Goal: Transaction & Acquisition: Purchase product/service

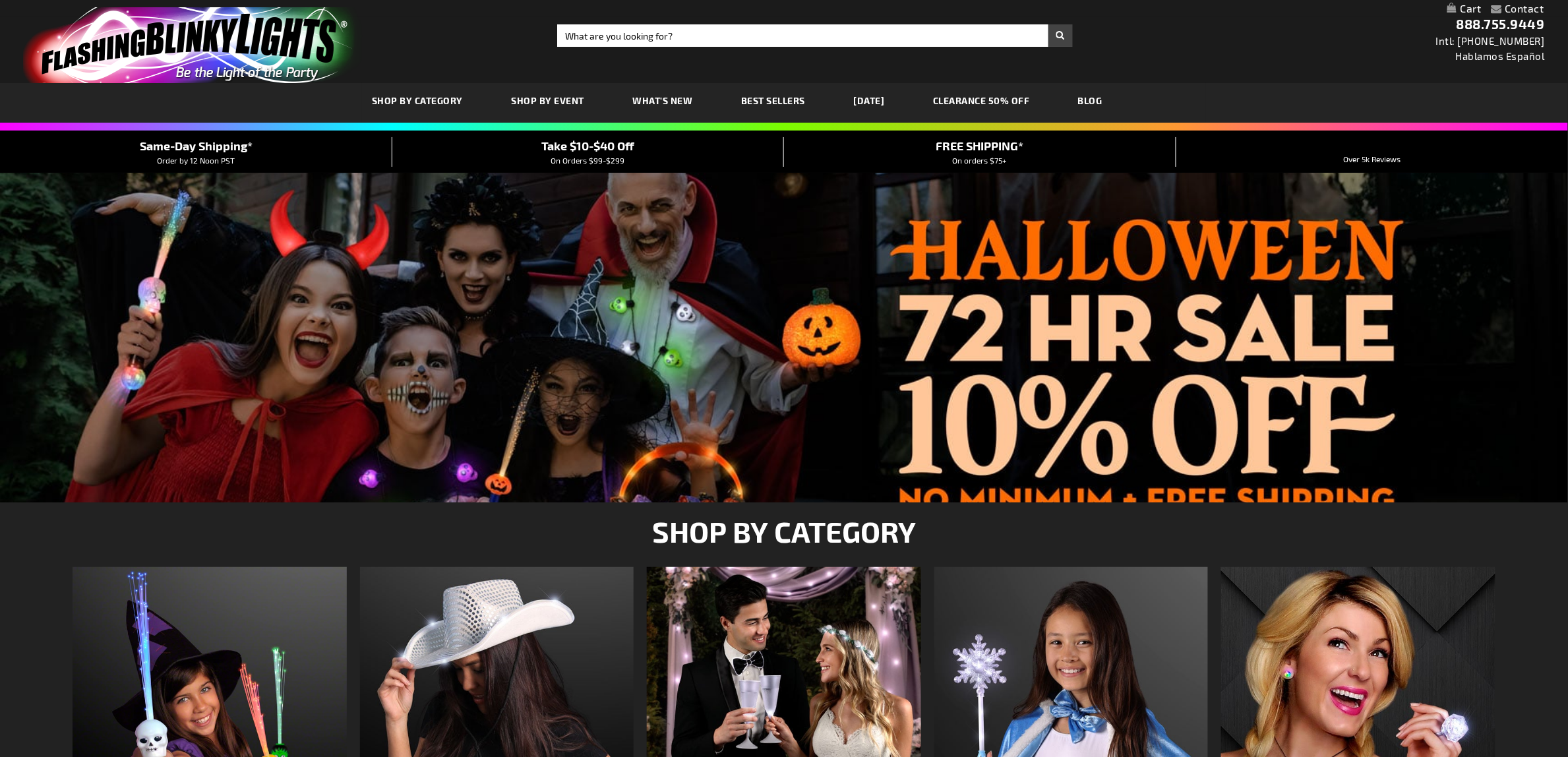
type input "adminchris"
click at [594, 24] on input "Search" at bounding box center [816, 35] width 516 height 22
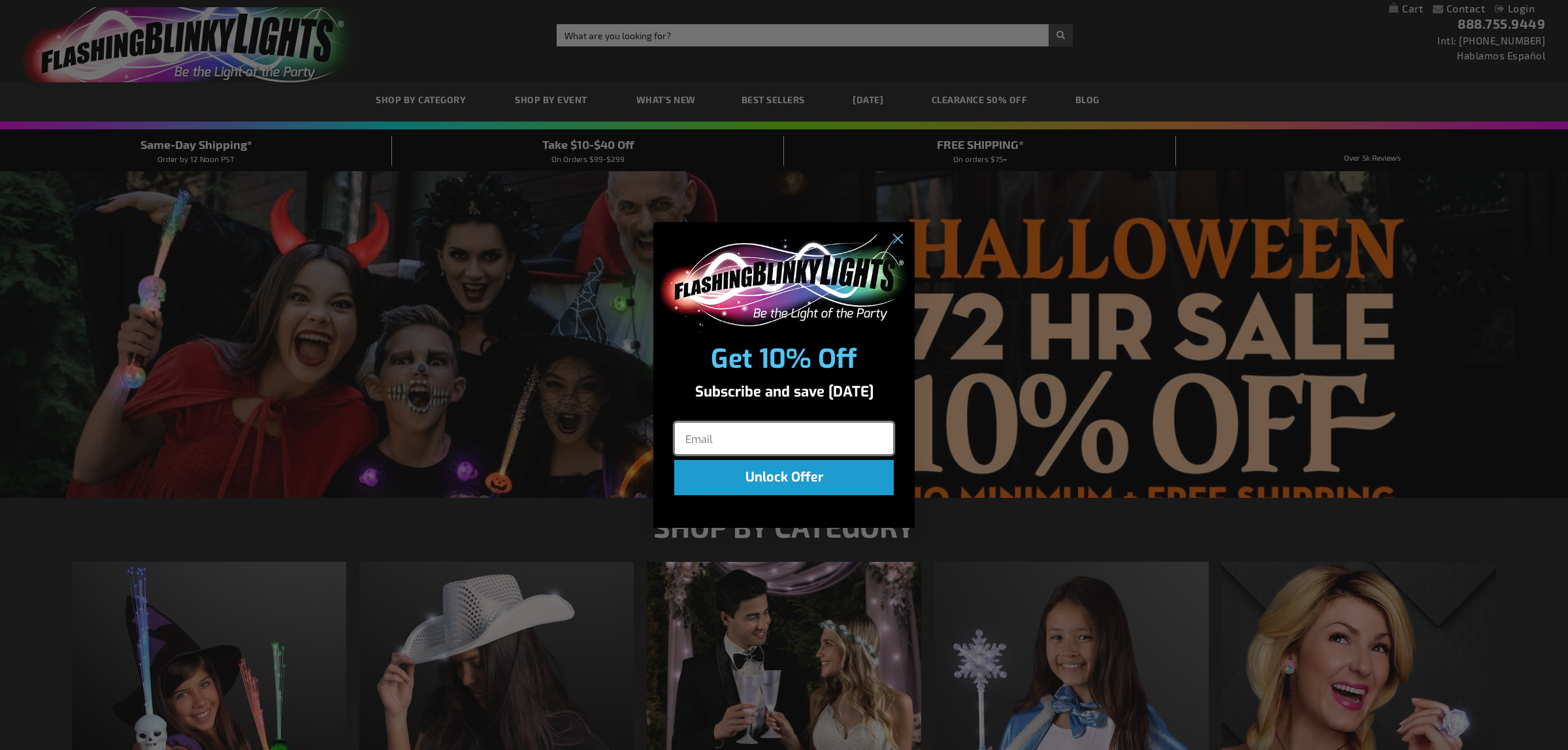
type input "adminchris"
click at [902, 238] on circle "Close dialog" at bounding box center [898, 239] width 22 height 22
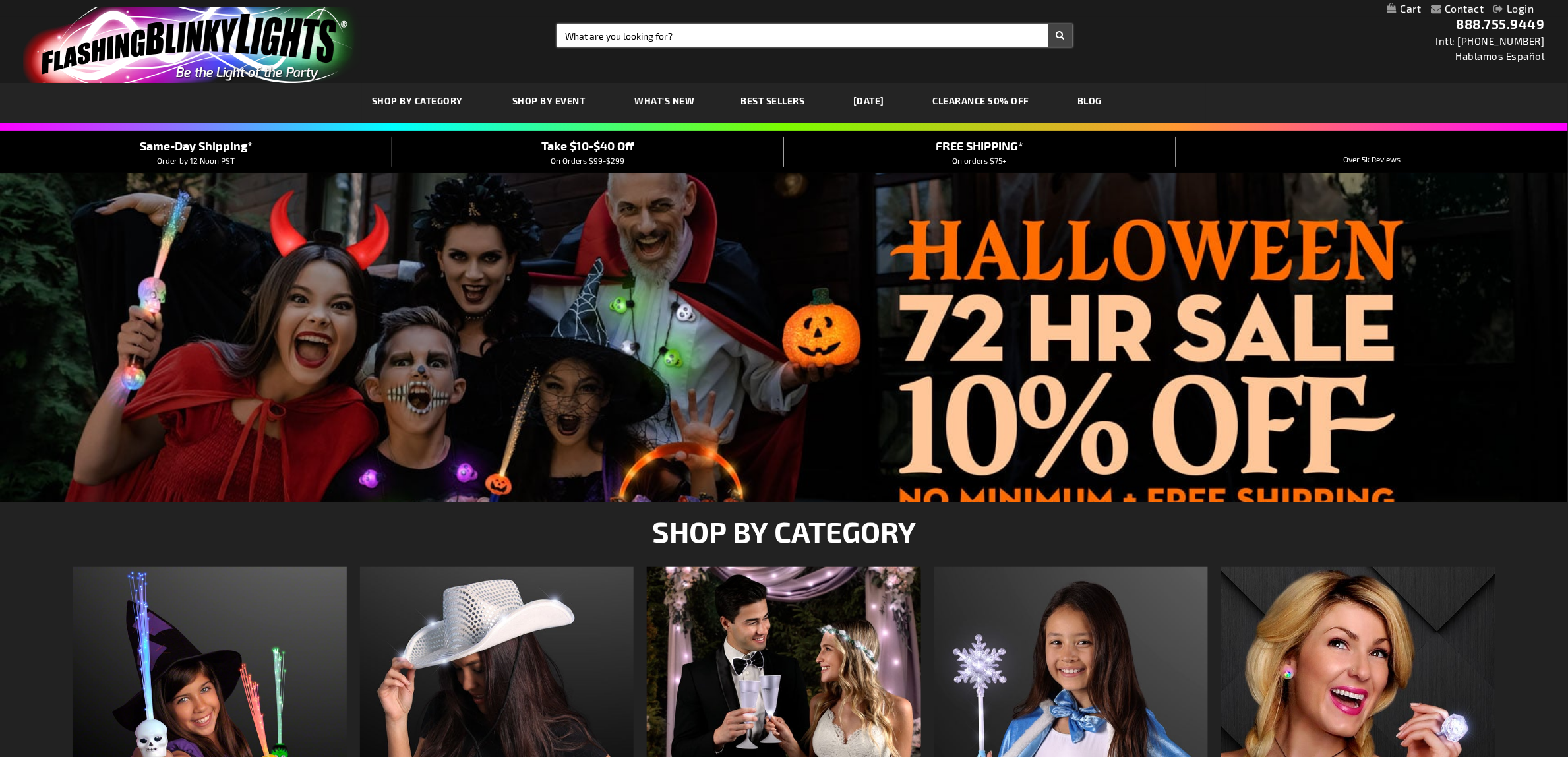
click at [656, 24] on input "Search" at bounding box center [816, 35] width 516 height 22
type input "pretty butterfly wand"
click at [1048, 24] on button "Search" at bounding box center [1060, 35] width 24 height 22
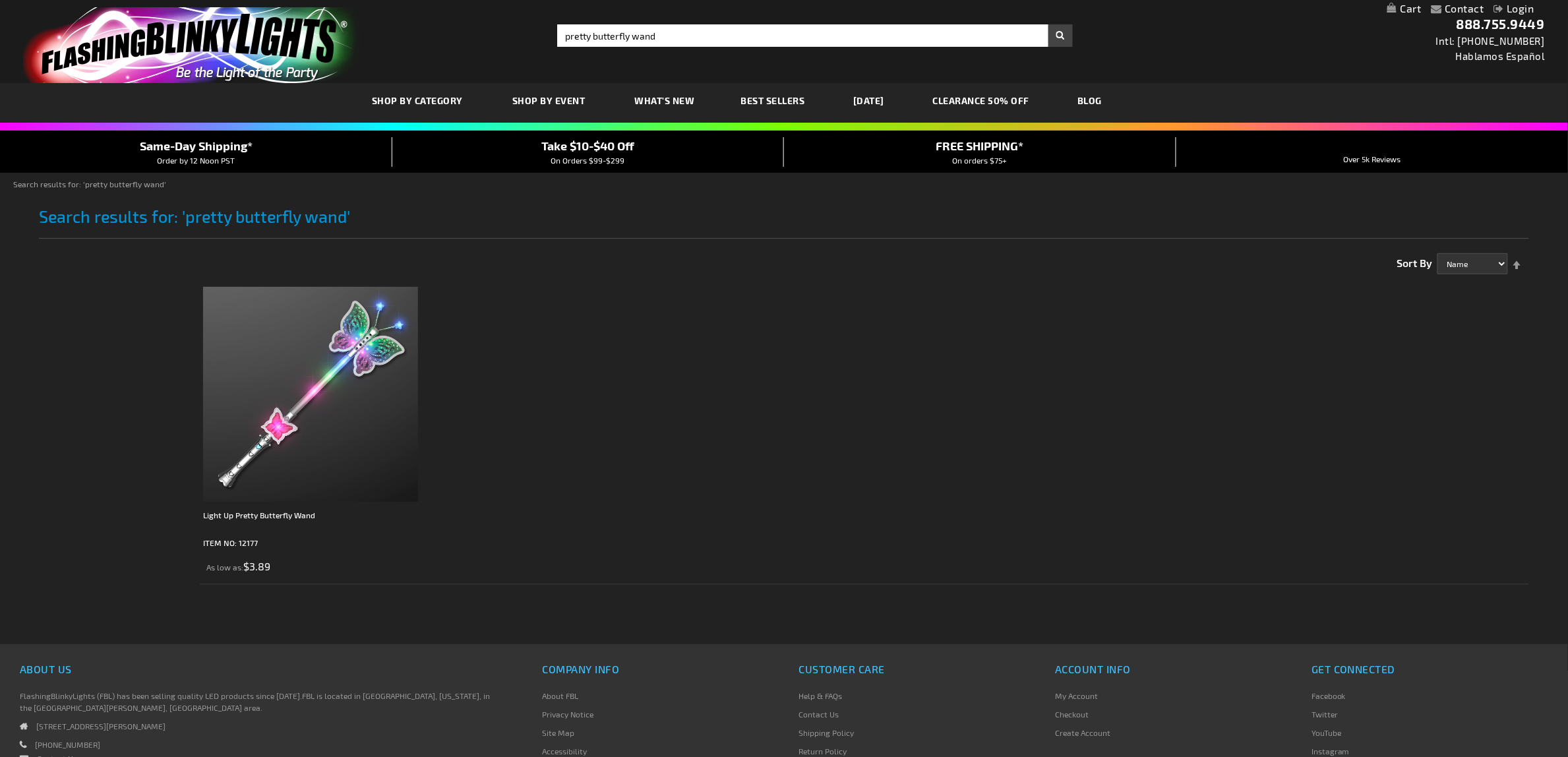
type input "adminchris"
click at [386, 371] on img at bounding box center [311, 394] width 215 height 215
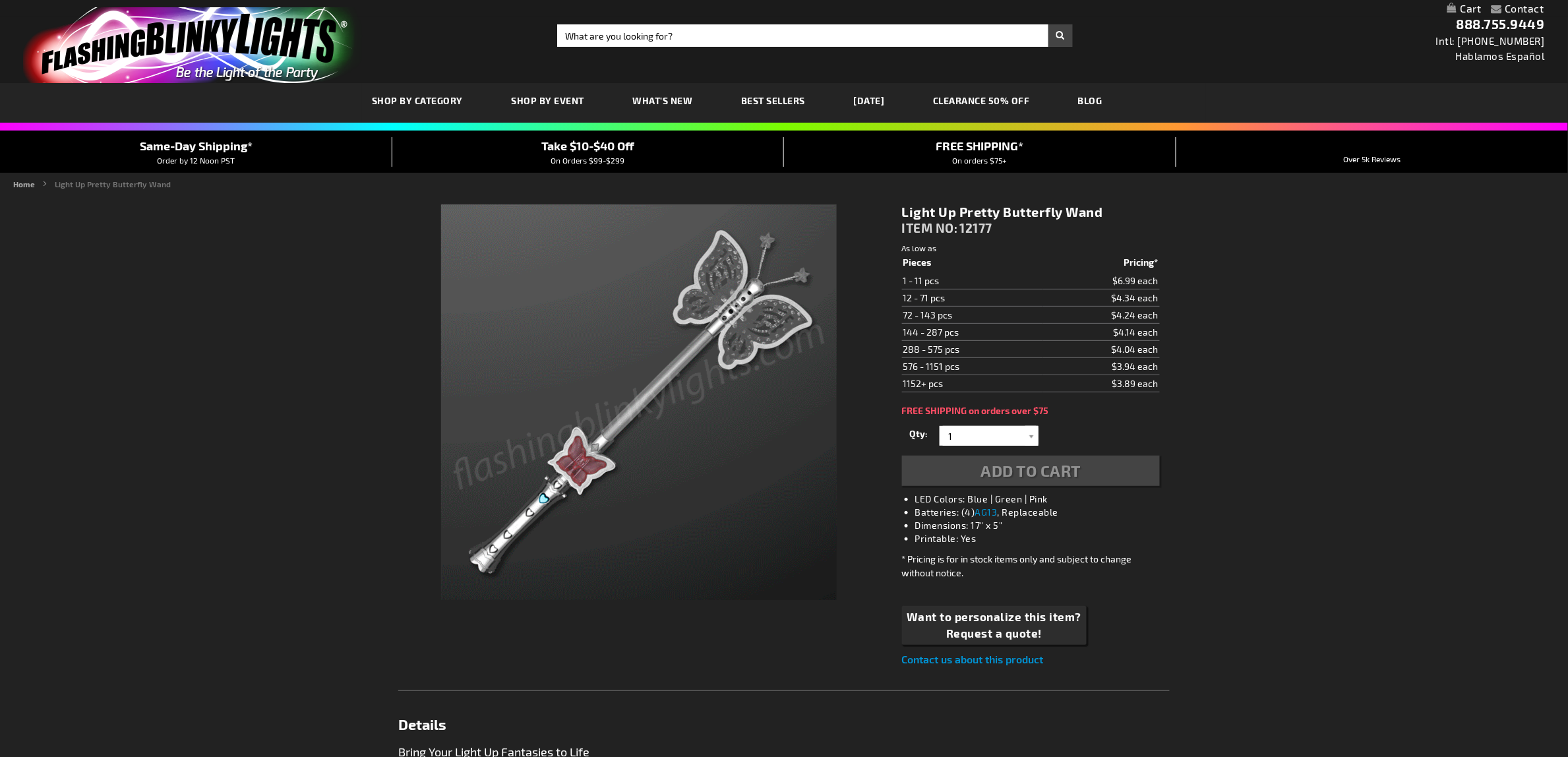
type input "adminchris"
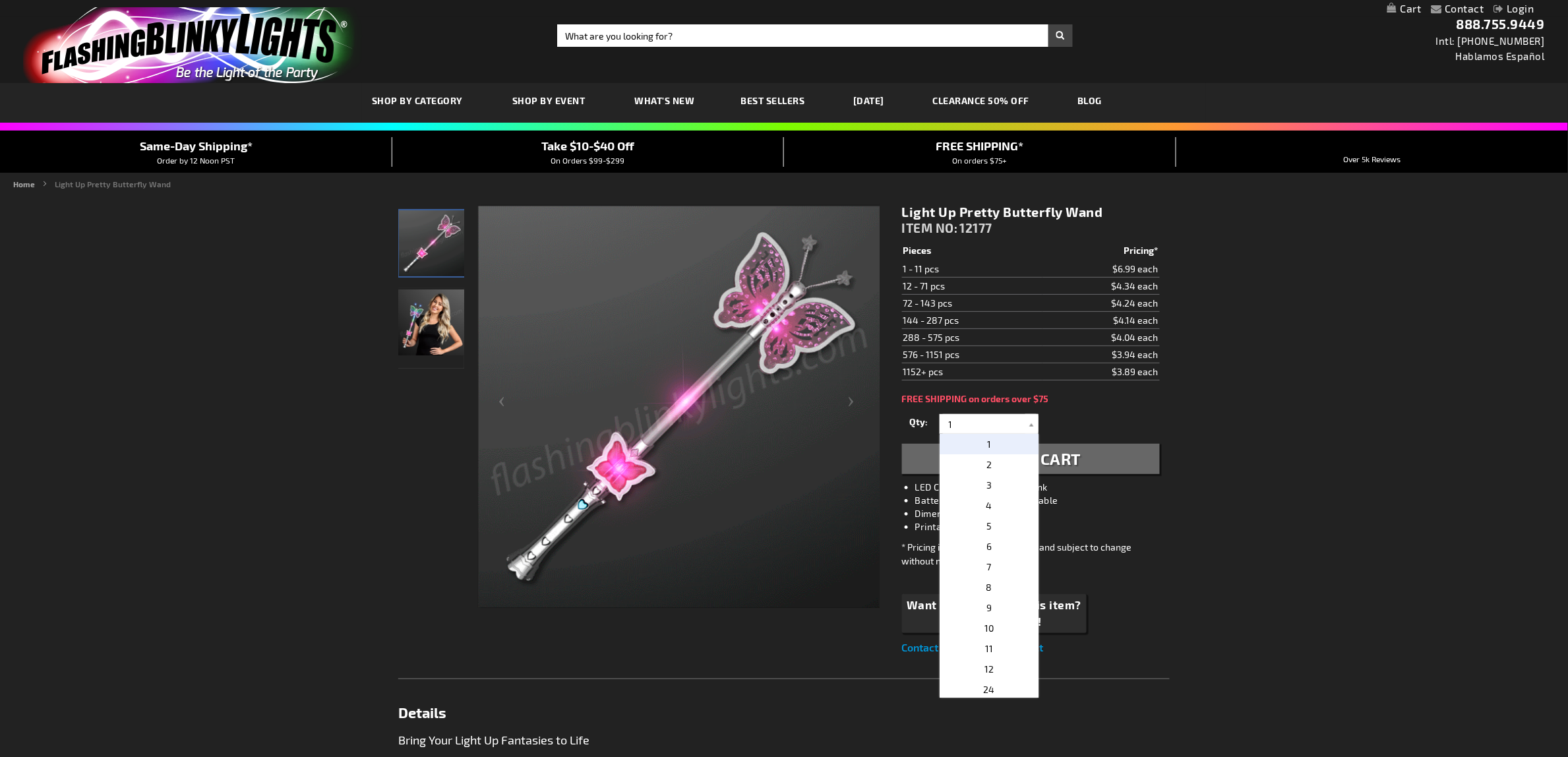
drag, startPoint x: 969, startPoint y: 427, endPoint x: 933, endPoint y: 420, distance: 36.7
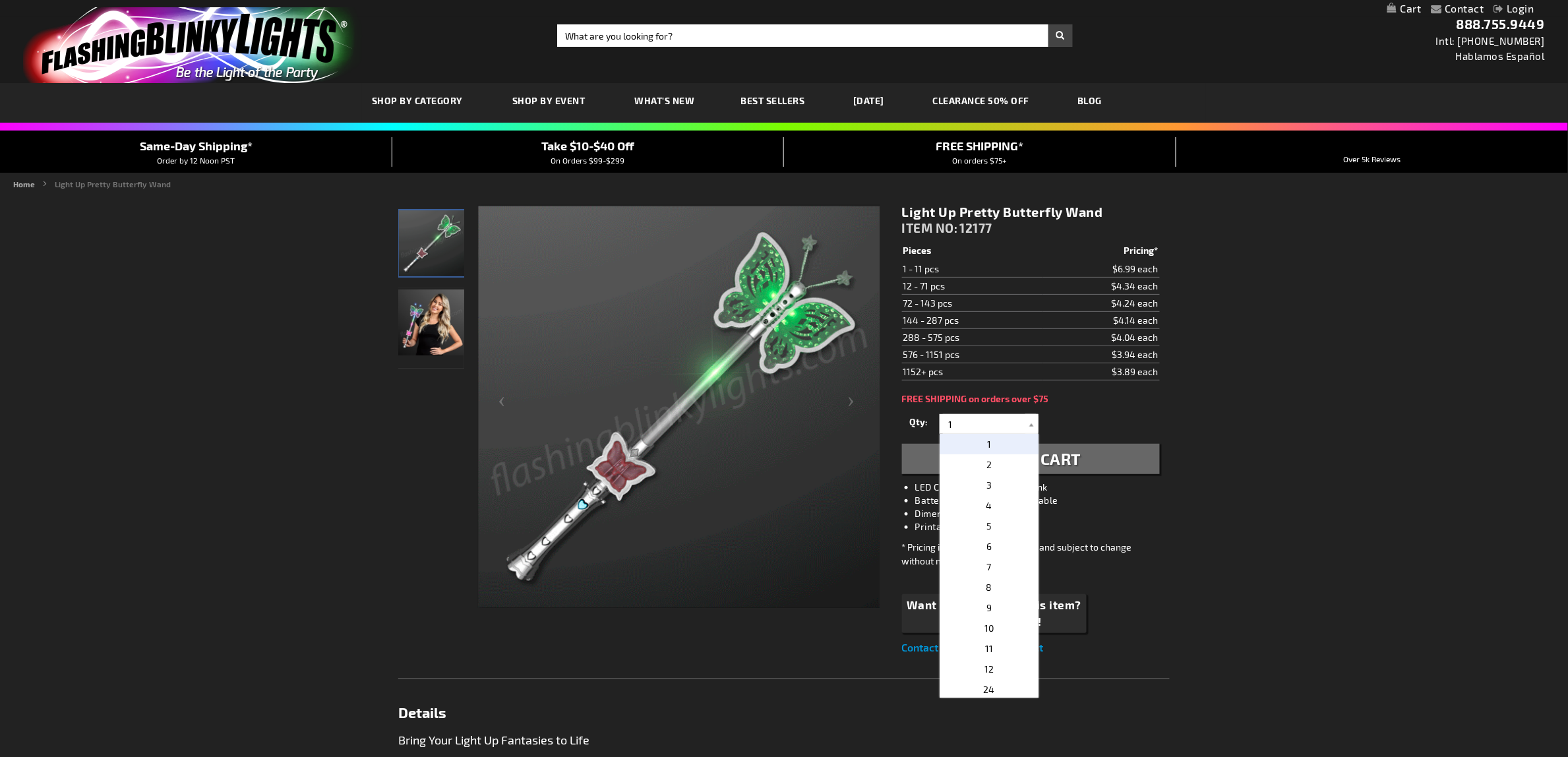
click at [933, 420] on div "Qty 1 2 3 4 5 6 7 8 9 10 11 12 24 36 48 60 72 84 96 108 120 132 144 156 168" at bounding box center [1031, 423] width 258 height 26
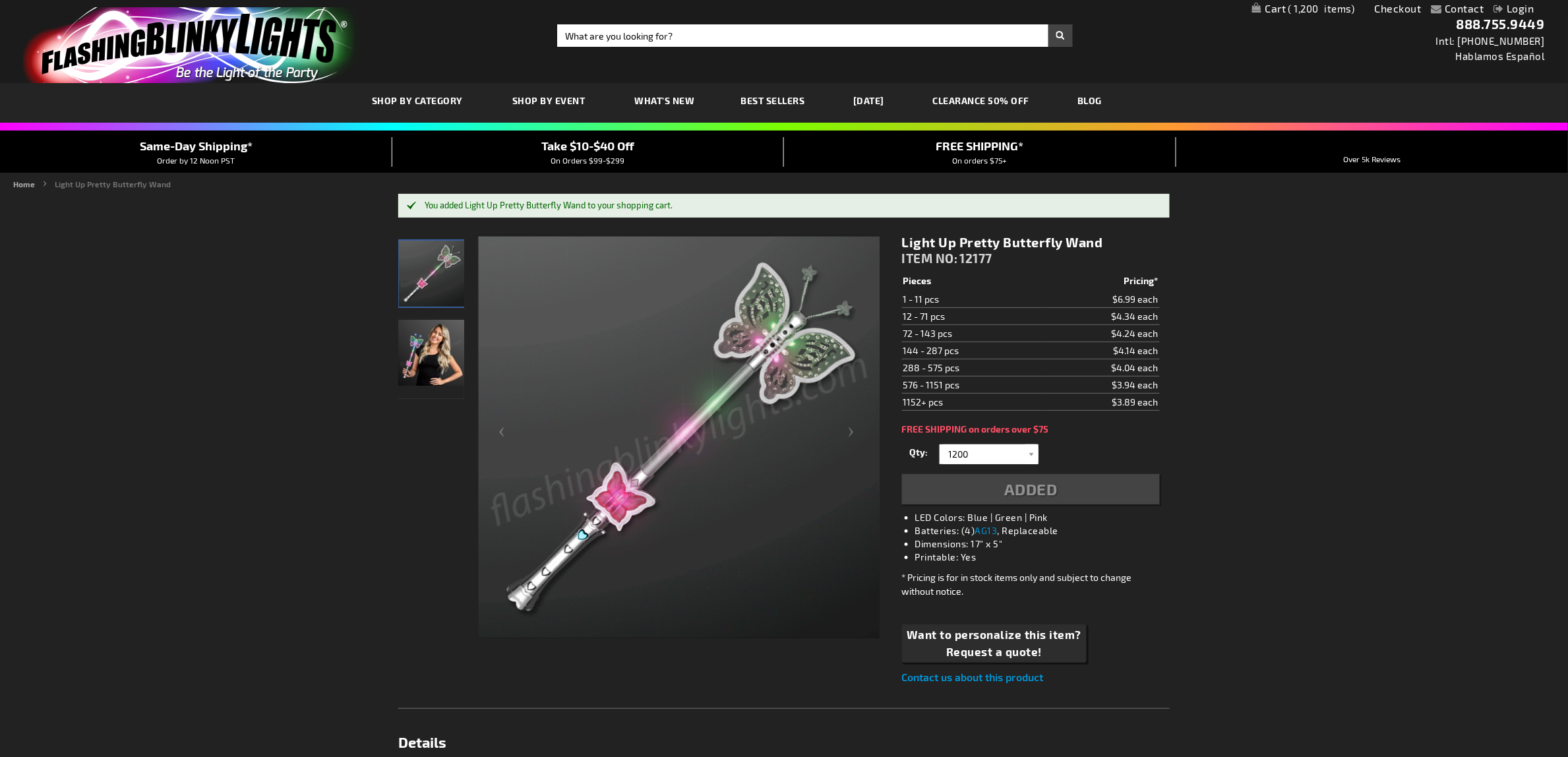
type input "1200"
